Goal: Check status: Check status

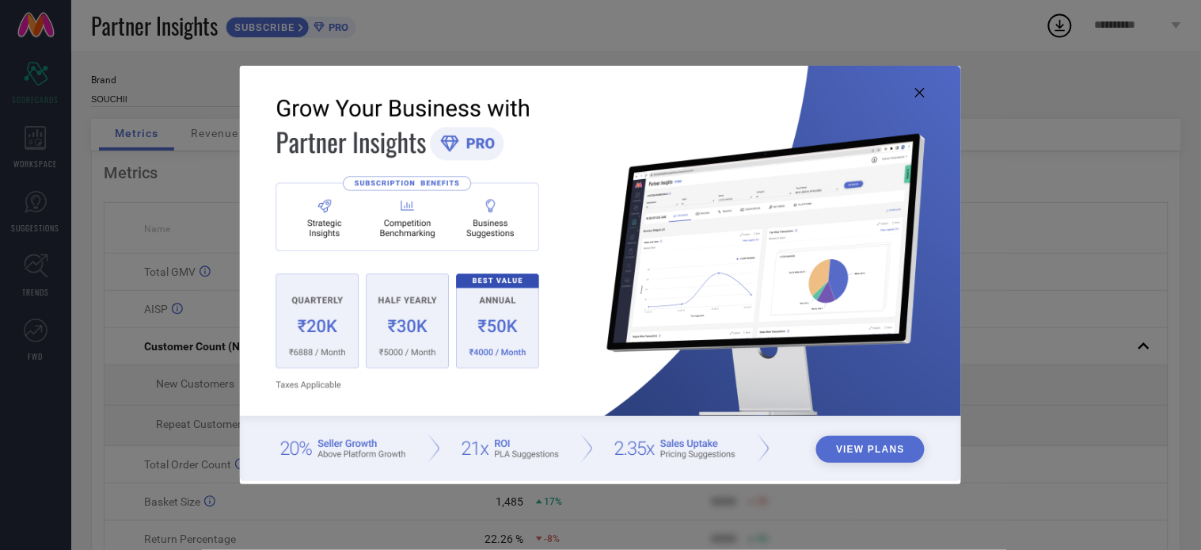
click at [917, 93] on icon at bounding box center [920, 93] width 10 height 10
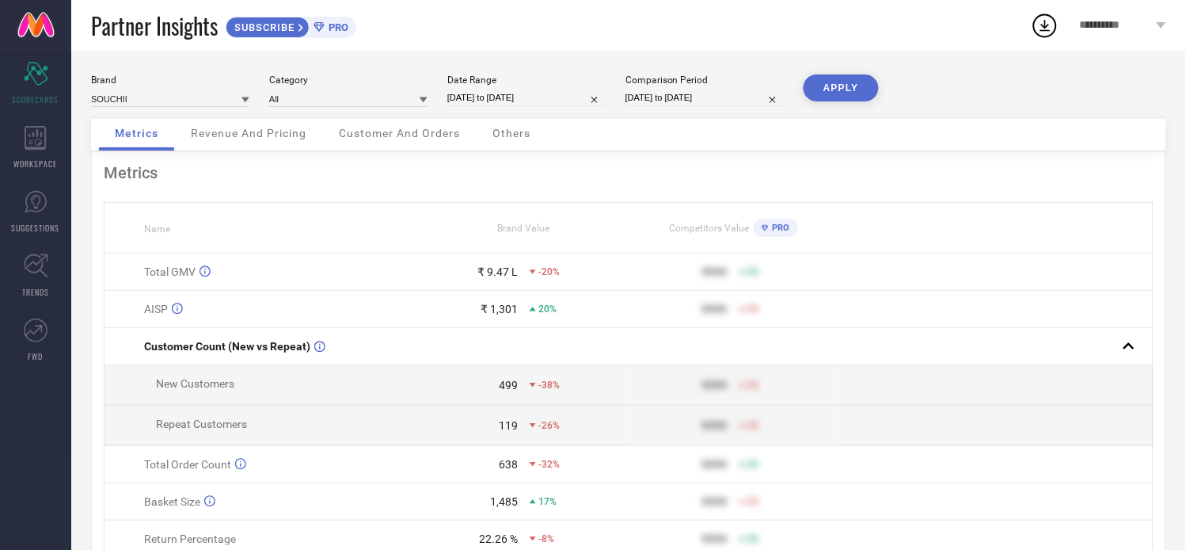
click at [476, 96] on input "[DATE] to [DATE]" at bounding box center [526, 97] width 158 height 17
select select "7"
select select "2025"
select select "8"
select select "2025"
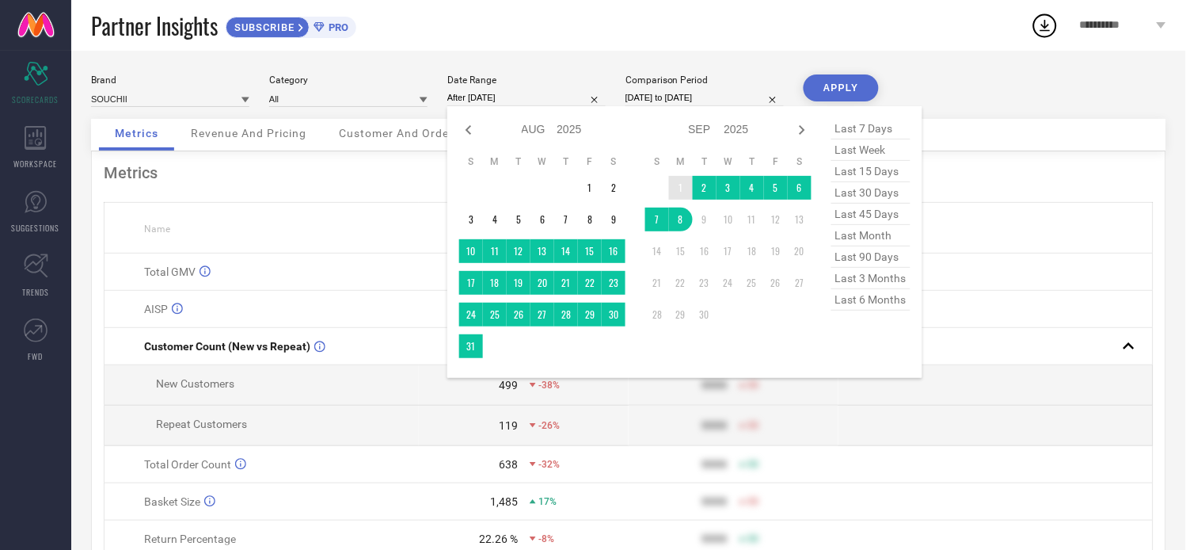
click at [679, 190] on td "1" at bounding box center [681, 188] width 24 height 24
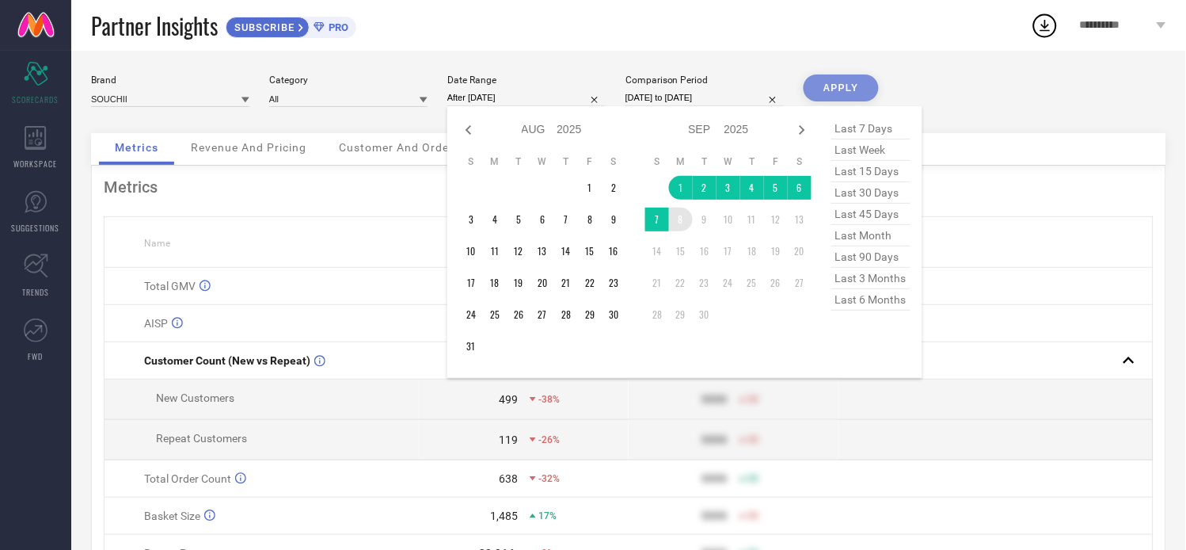
type input "[DATE] to [DATE]"
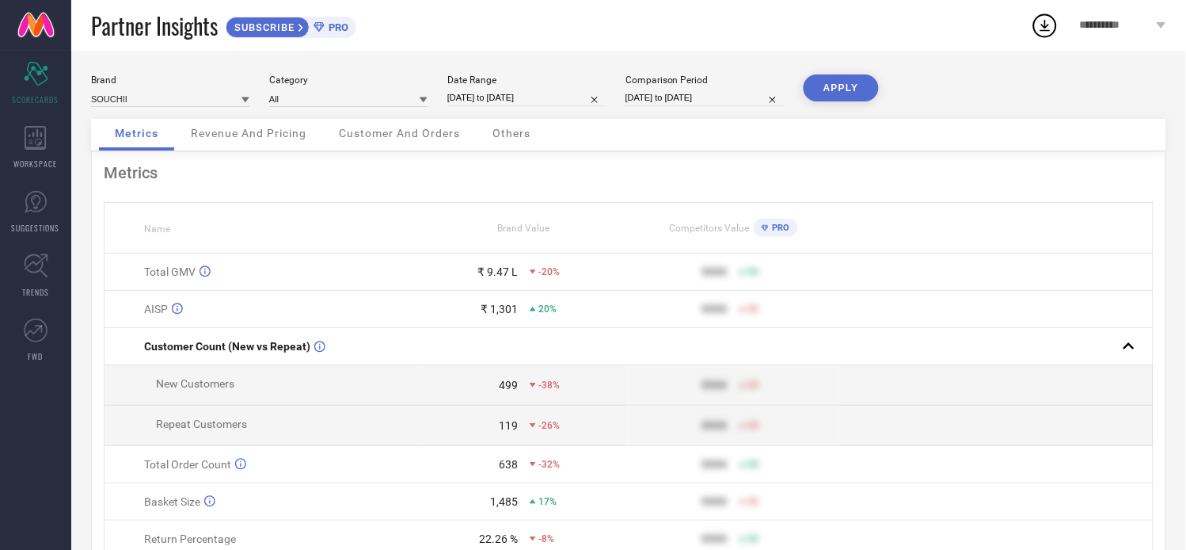
click at [679, 90] on input "[DATE] to [DATE]" at bounding box center [705, 97] width 158 height 17
select select "7"
select select "2024"
select select "8"
select select "2024"
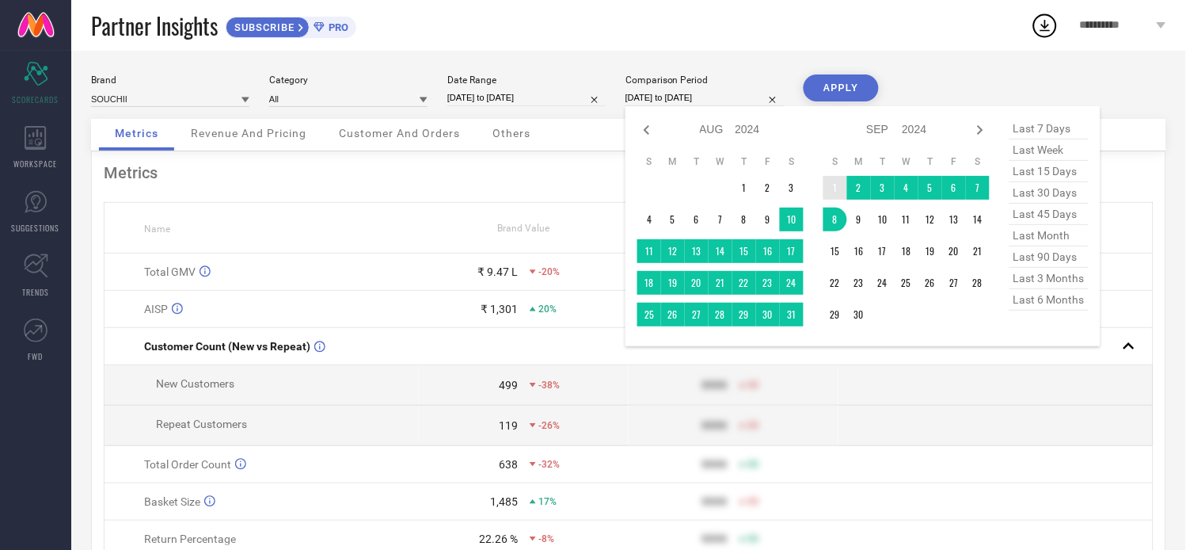
click at [832, 188] on td "1" at bounding box center [836, 188] width 24 height 24
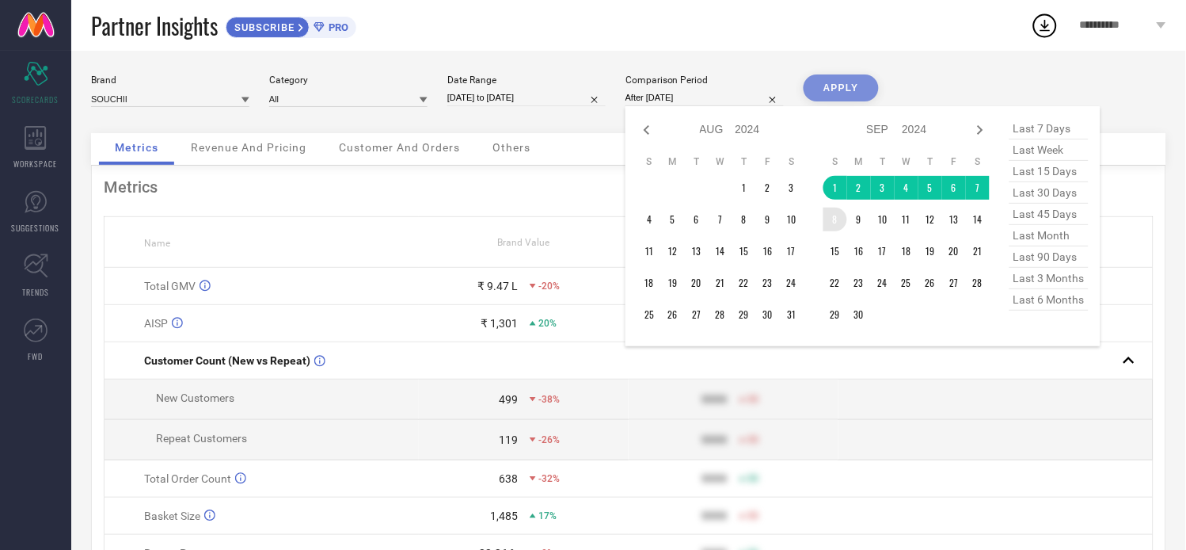
type input "[DATE] to [DATE]"
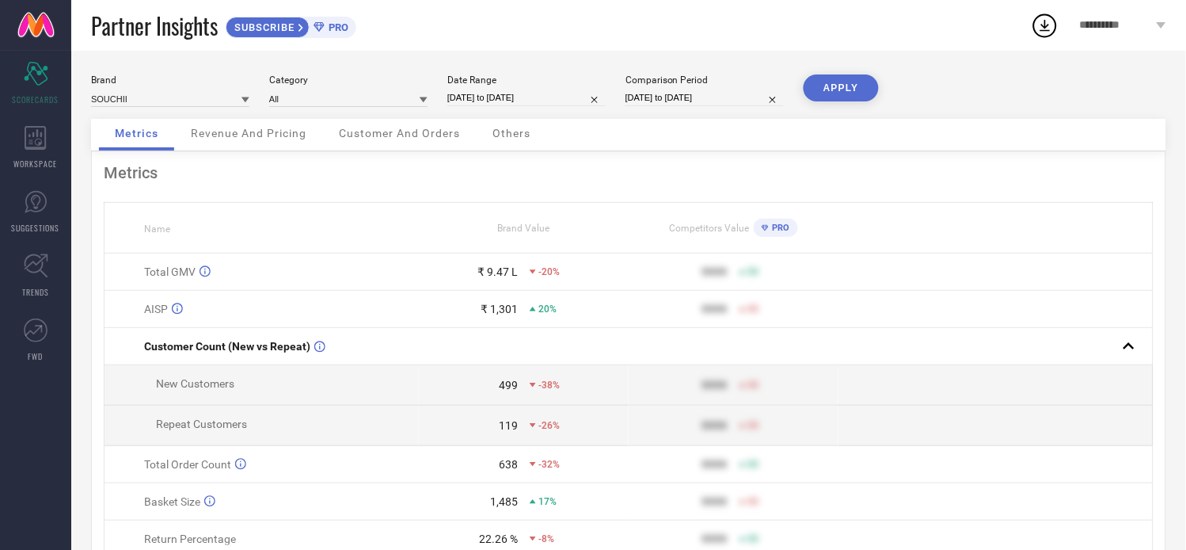
click at [843, 90] on button "APPLY" at bounding box center [841, 87] width 75 height 27
